Goal: Transaction & Acquisition: Book appointment/travel/reservation

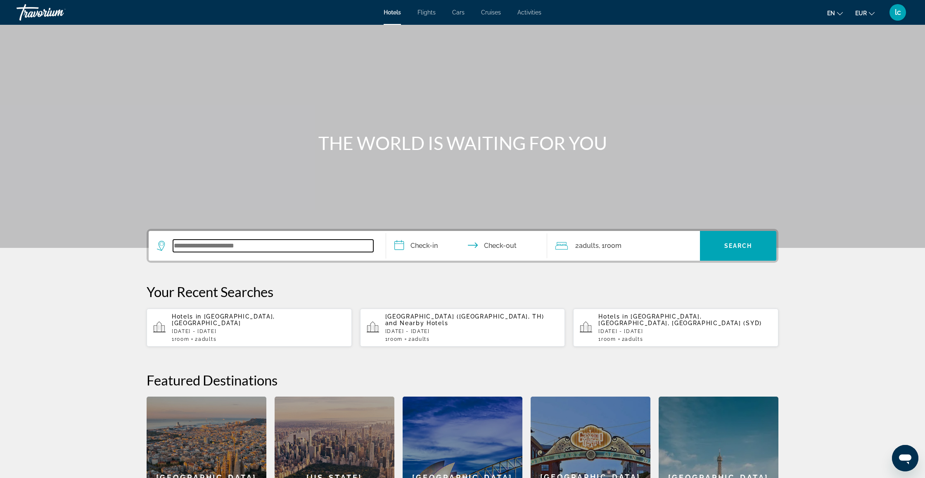
click at [299, 242] on input "Search widget" at bounding box center [273, 245] width 200 height 12
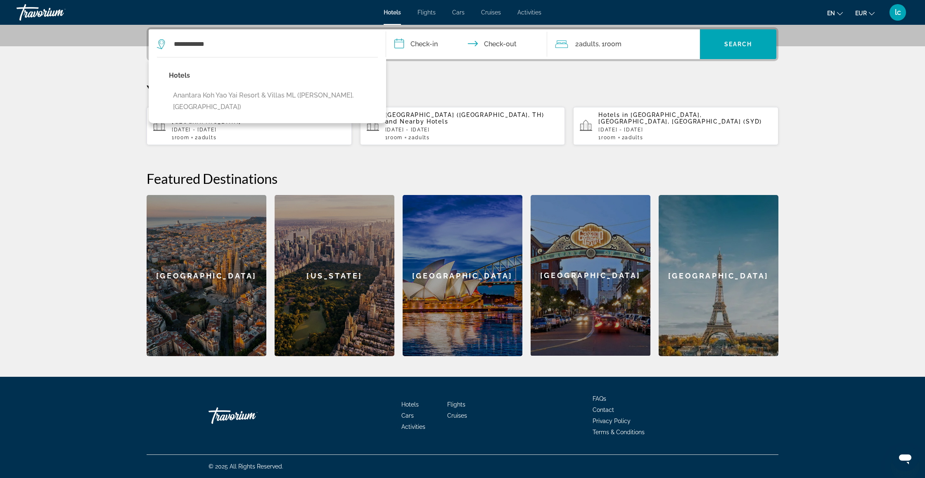
click at [286, 92] on button "Anantara Koh Yao Yai Resort & Villas ML ([PERSON_NAME], [GEOGRAPHIC_DATA])" at bounding box center [273, 101] width 209 height 27
type input "**********"
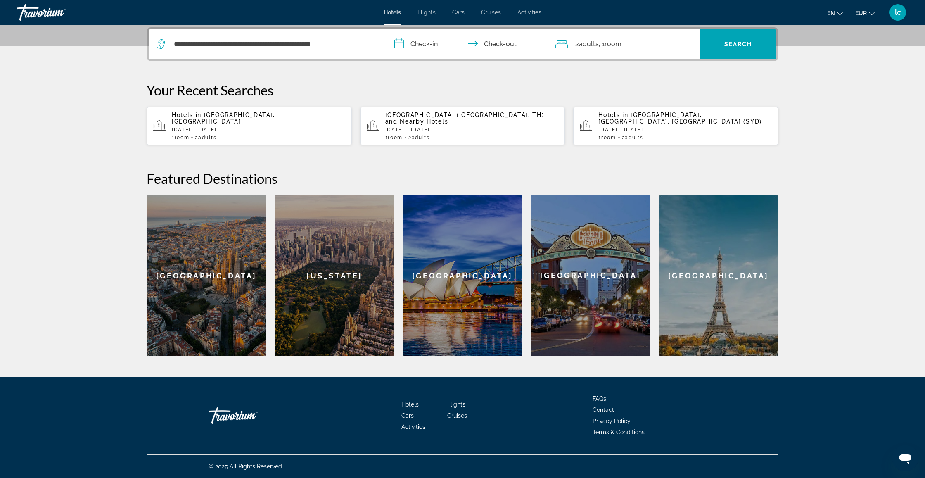
click at [431, 46] on input "**********" at bounding box center [468, 45] width 164 height 32
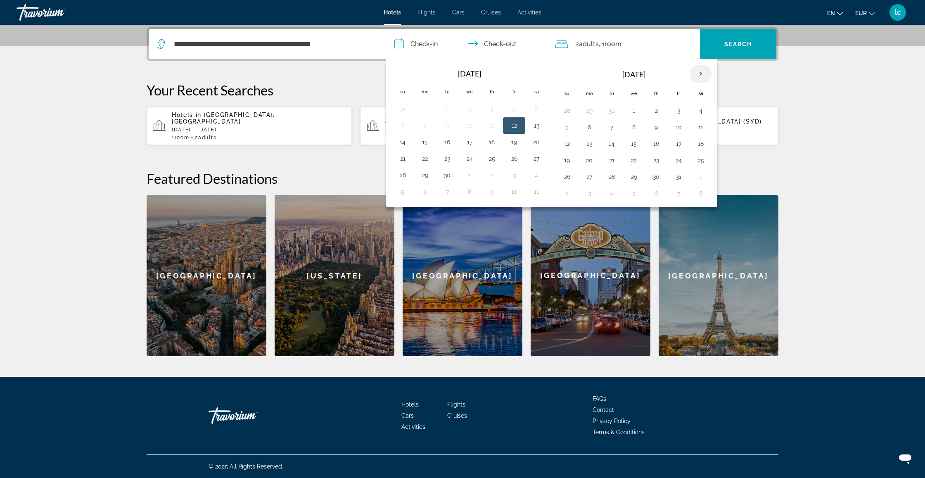
click at [702, 73] on th "Next month" at bounding box center [700, 74] width 22 height 18
click at [697, 128] on button "8" at bounding box center [700, 127] width 13 height 12
click at [699, 144] on button "15" at bounding box center [700, 144] width 13 height 12
type input "**********"
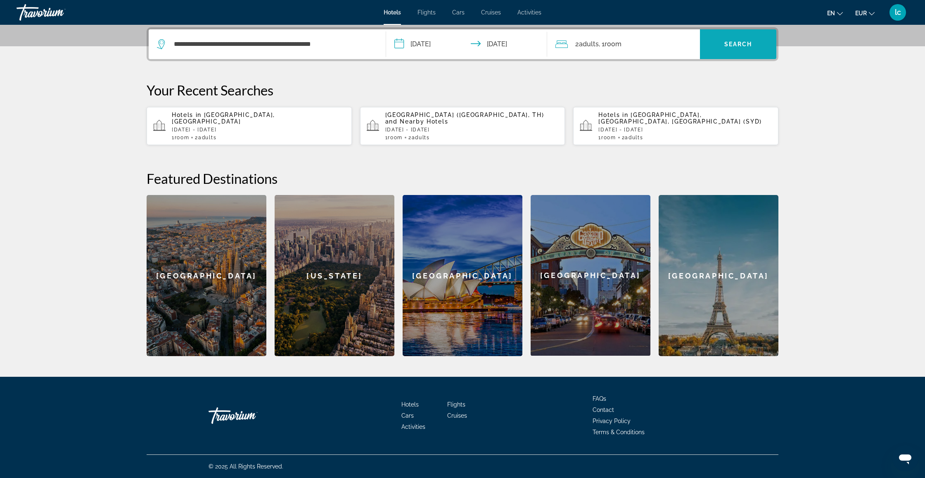
click at [738, 49] on span "Search widget" at bounding box center [738, 44] width 76 height 20
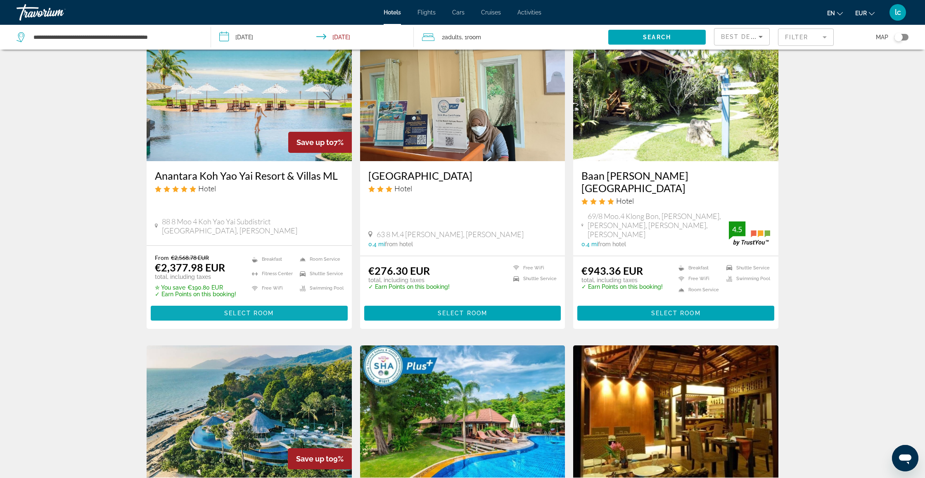
scroll to position [49, 0]
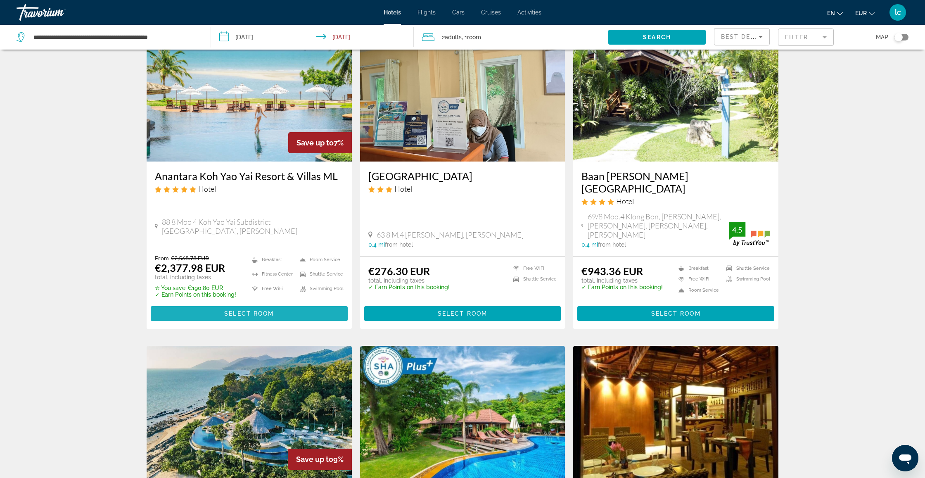
click at [259, 303] on span "Main content" at bounding box center [249, 313] width 197 height 20
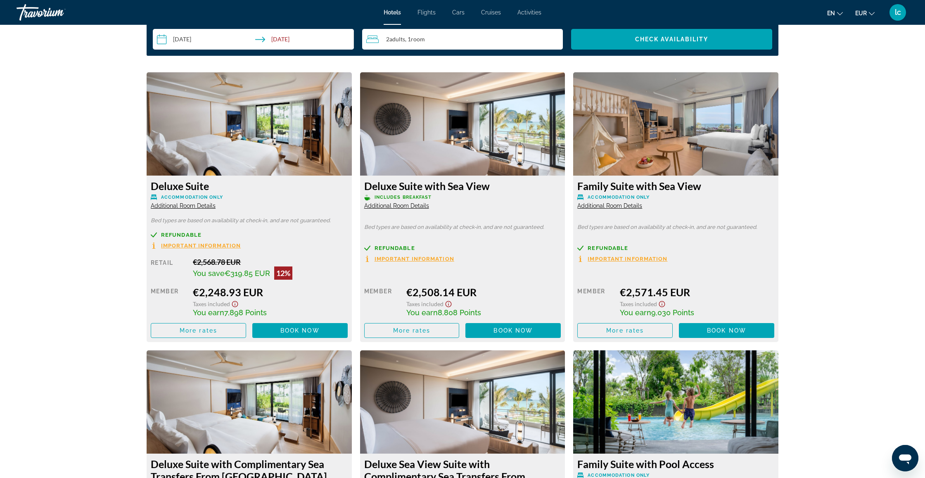
scroll to position [1105, 0]
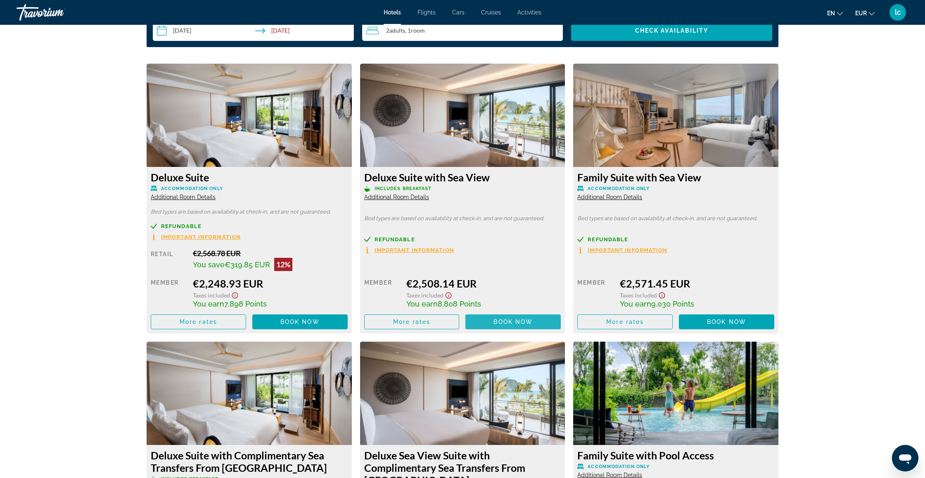
click at [509, 321] on span "Book now" at bounding box center [512, 321] width 39 height 7
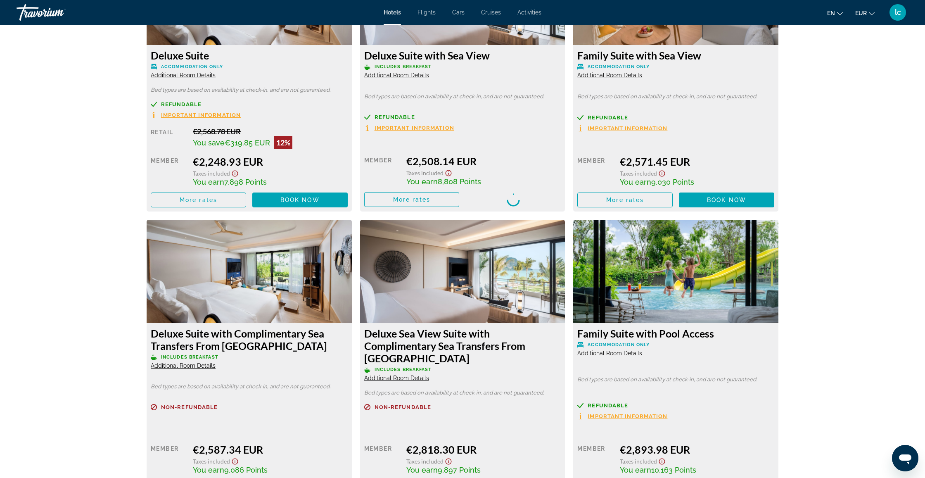
scroll to position [1241, 0]
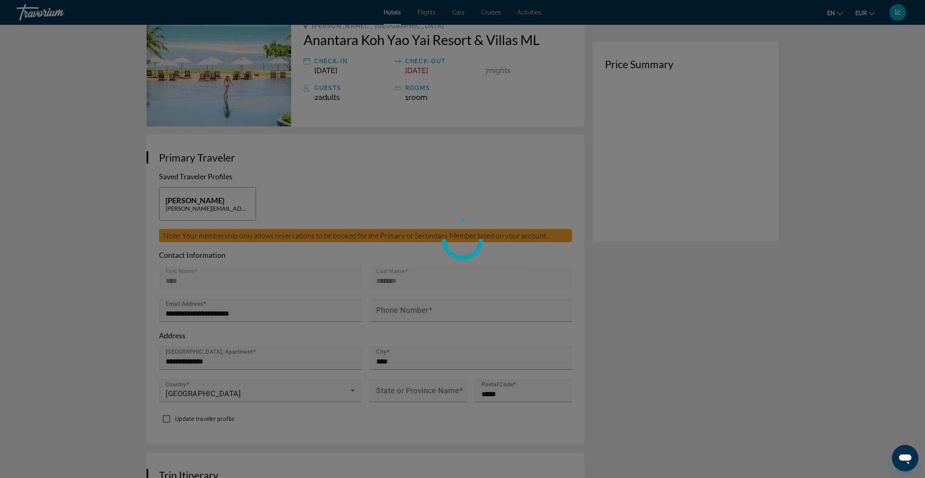
scroll to position [68, 0]
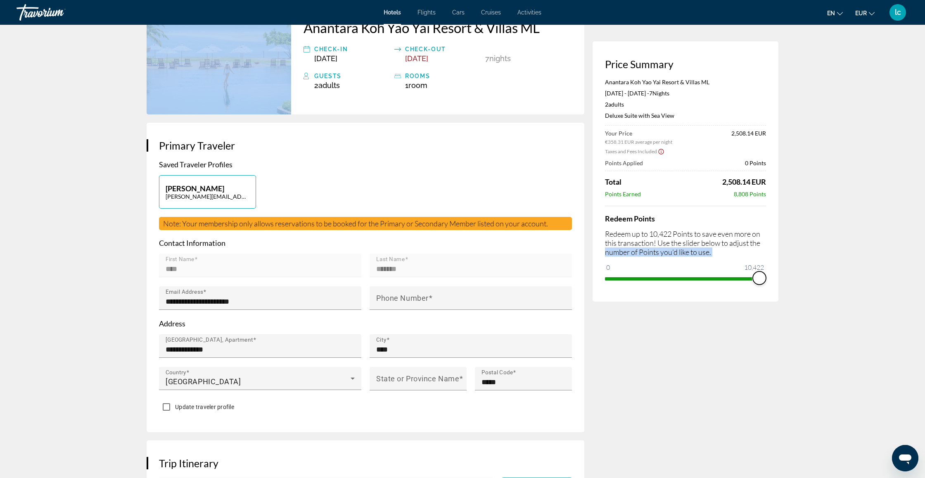
drag, startPoint x: 613, startPoint y: 268, endPoint x: 802, endPoint y: 270, distance: 189.5
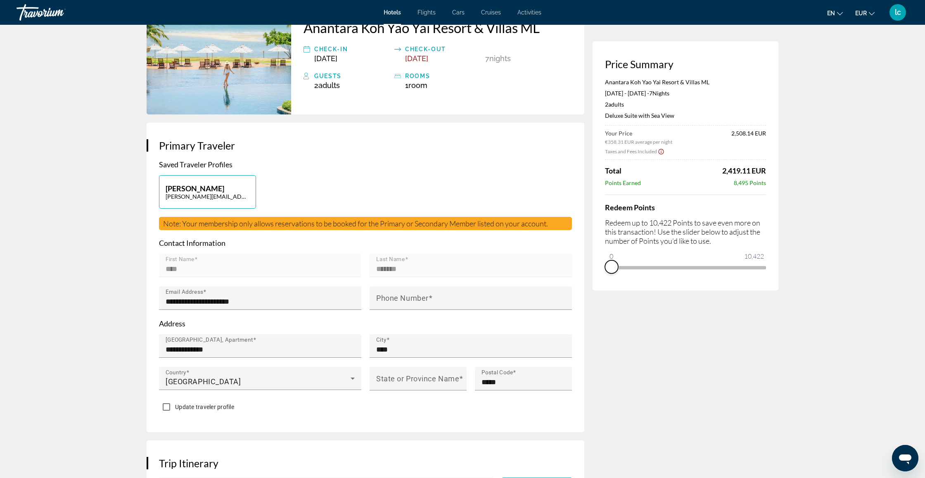
drag, startPoint x: 758, startPoint y: 279, endPoint x: 601, endPoint y: 281, distance: 156.9
click at [601, 281] on div "Price Summary Anantara Koh Yao Yai Resort & Villas ML [DATE] - [DATE] - 7 Night…" at bounding box center [685, 165] width 186 height 249
